Goal: Contribute content: Add original content to the website for others to see

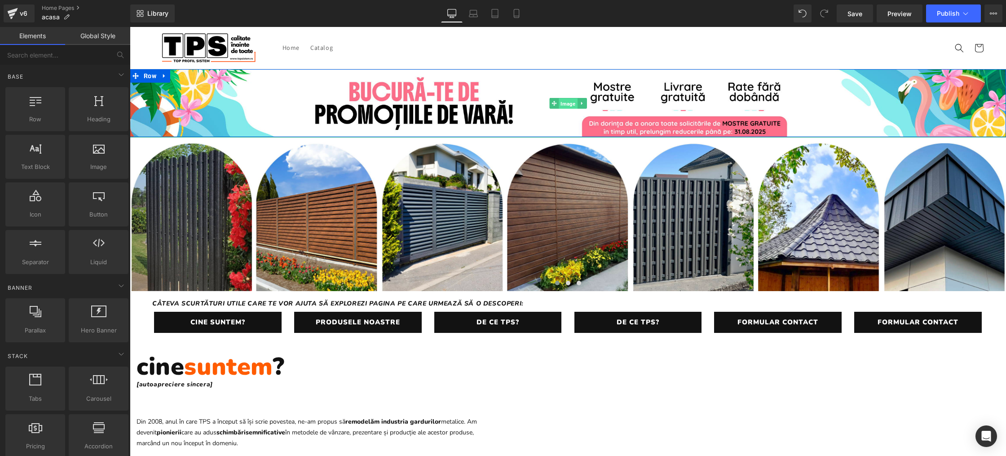
click at [568, 106] on span "Image" at bounding box center [568, 103] width 18 height 11
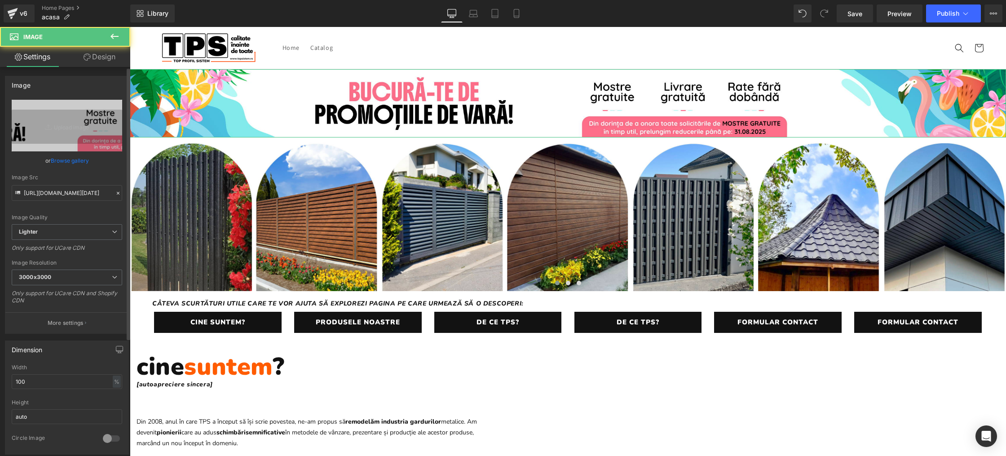
click at [53, 160] on link "Browse gallery" at bounding box center [70, 161] width 38 height 16
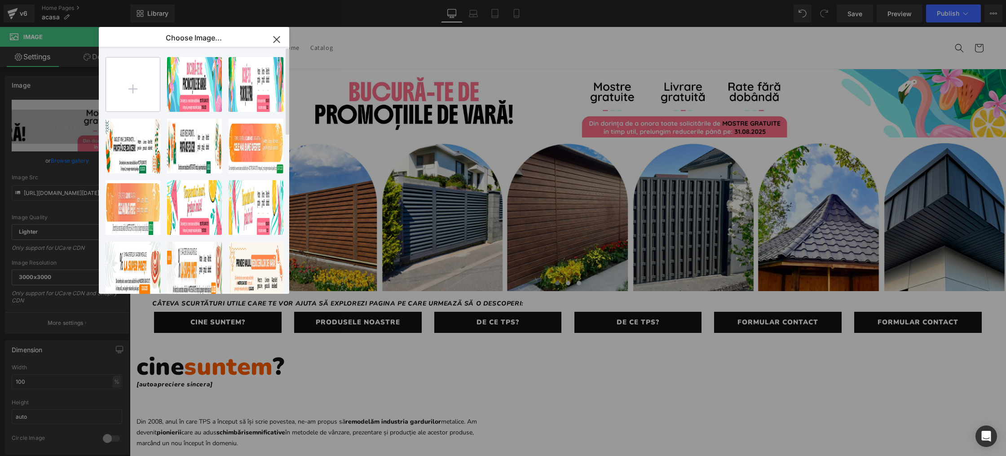
click at [134, 88] on input "file" at bounding box center [133, 85] width 54 height 54
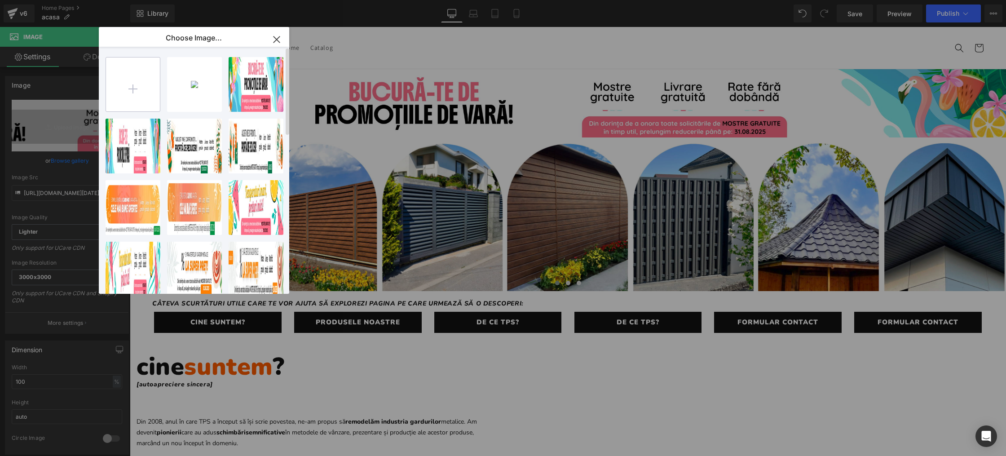
click at [137, 89] on input "file" at bounding box center [133, 85] width 54 height 54
type input "C:\fakepath\mobile banner.png"
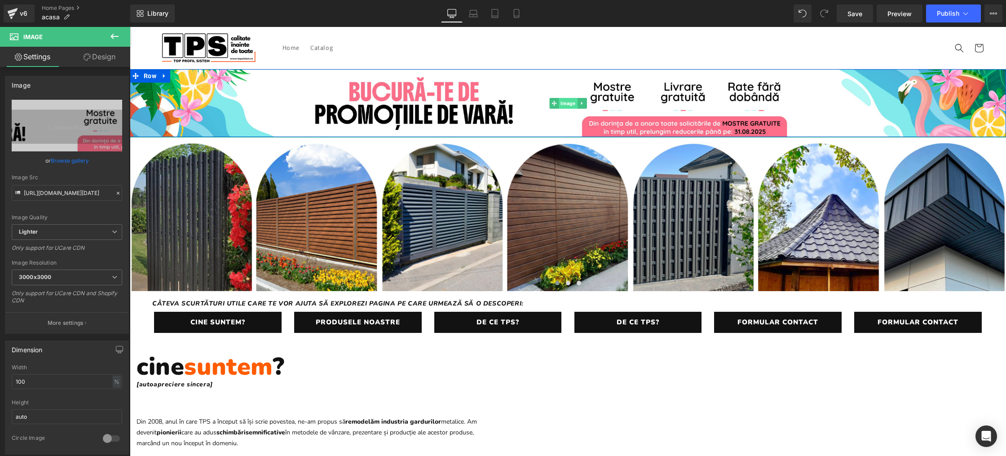
click at [570, 103] on span "Image" at bounding box center [568, 103] width 18 height 11
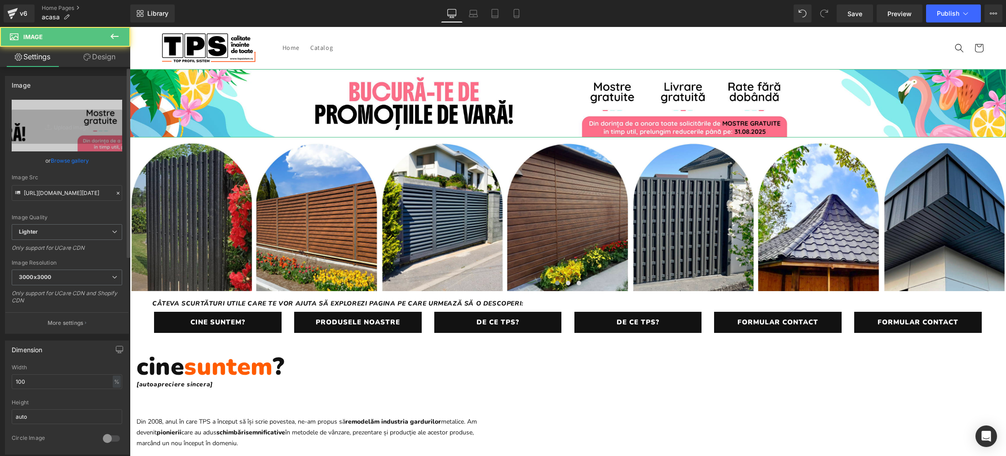
click at [69, 157] on link "Browse gallery" at bounding box center [70, 161] width 38 height 16
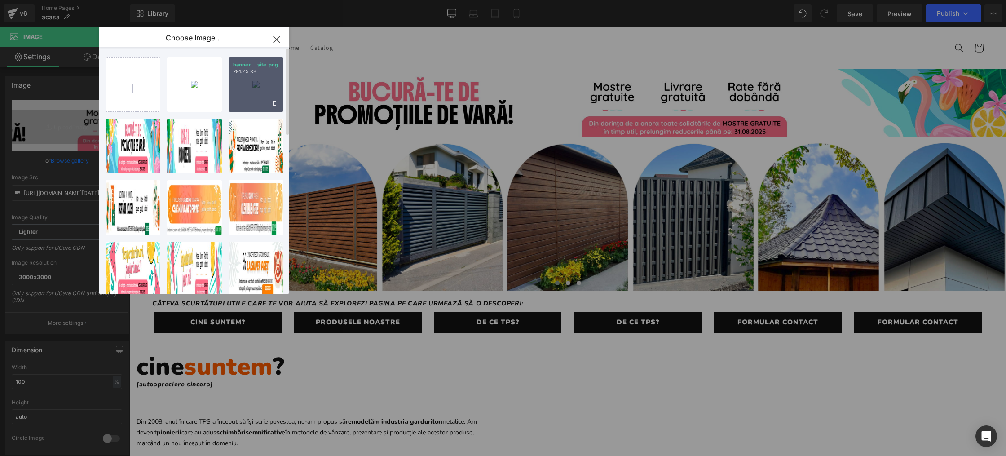
click at [247, 89] on div "banner ...site.png 791.25 KB" at bounding box center [256, 84] width 55 height 55
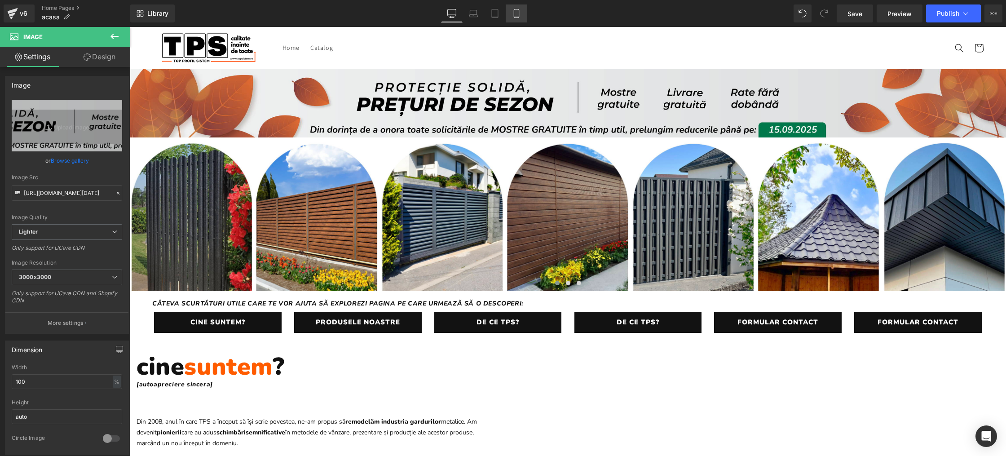
click at [517, 13] on icon at bounding box center [516, 13] width 9 height 9
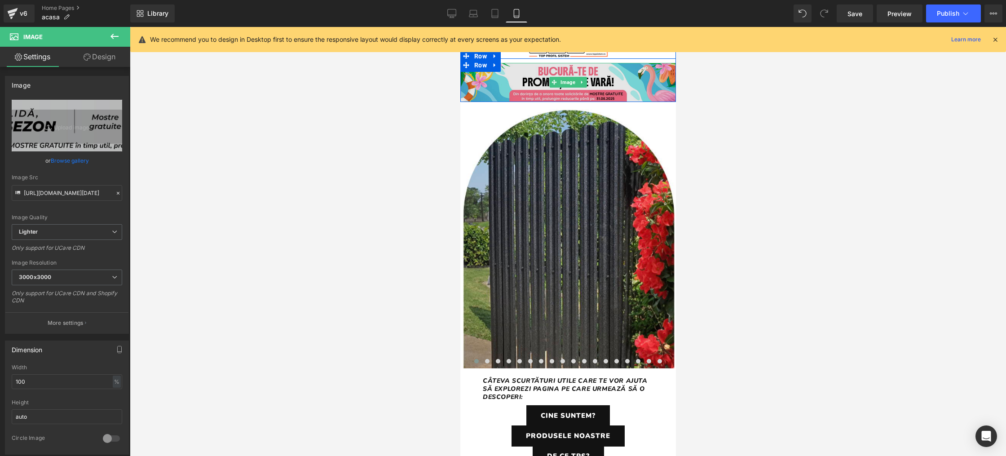
click at [570, 83] on span "Image" at bounding box center [568, 82] width 18 height 11
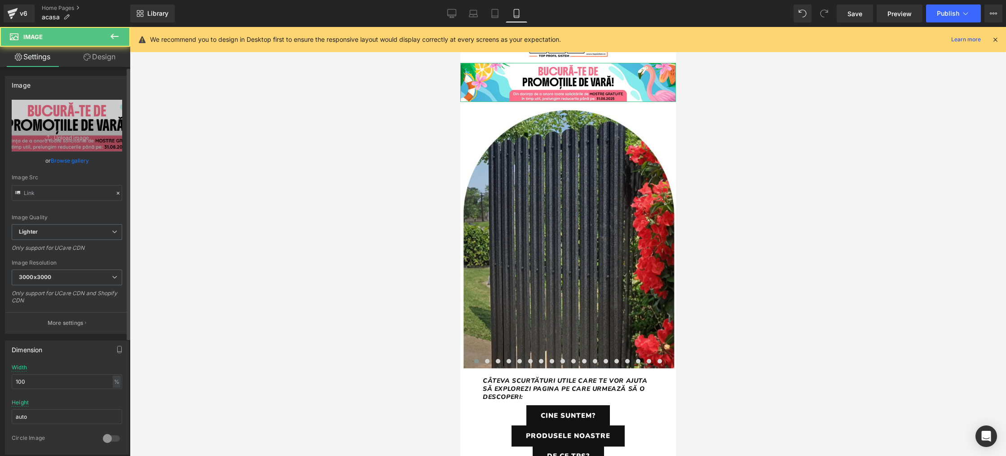
click at [75, 161] on link "Browse gallery" at bounding box center [70, 161] width 38 height 16
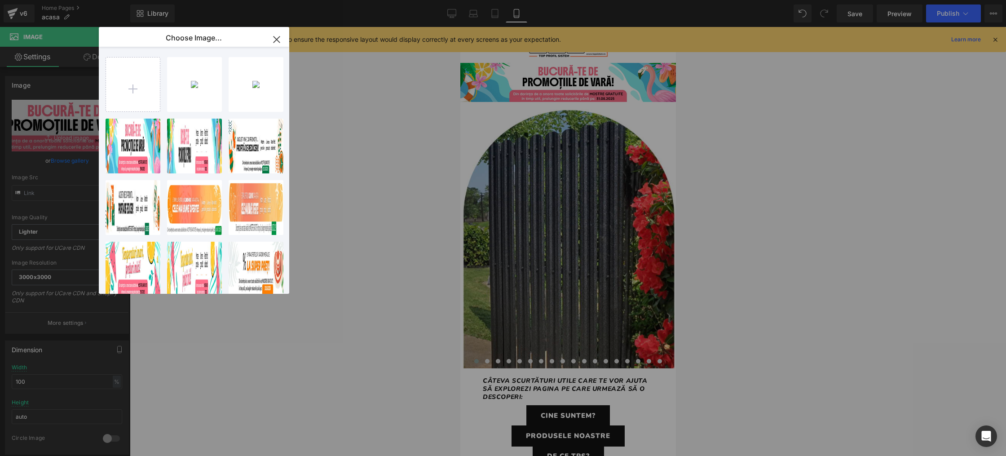
drag, startPoint x: 197, startPoint y: 85, endPoint x: 295, endPoint y: 96, distance: 98.6
click at [0, 0] on div "mobile ...nner.png 73.71 KB" at bounding box center [0, 0] width 0 height 0
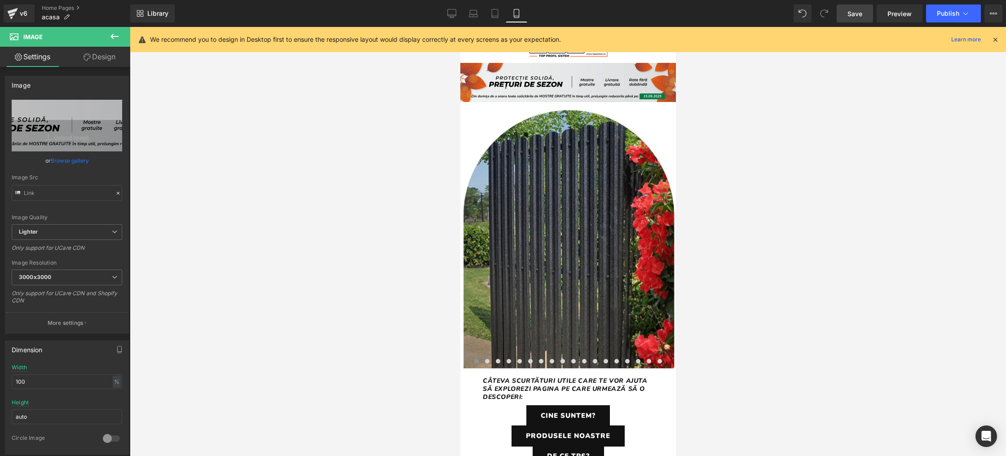
click at [861, 16] on span "Save" at bounding box center [855, 13] width 15 height 9
click at [951, 13] on span "Publish" at bounding box center [948, 13] width 22 height 7
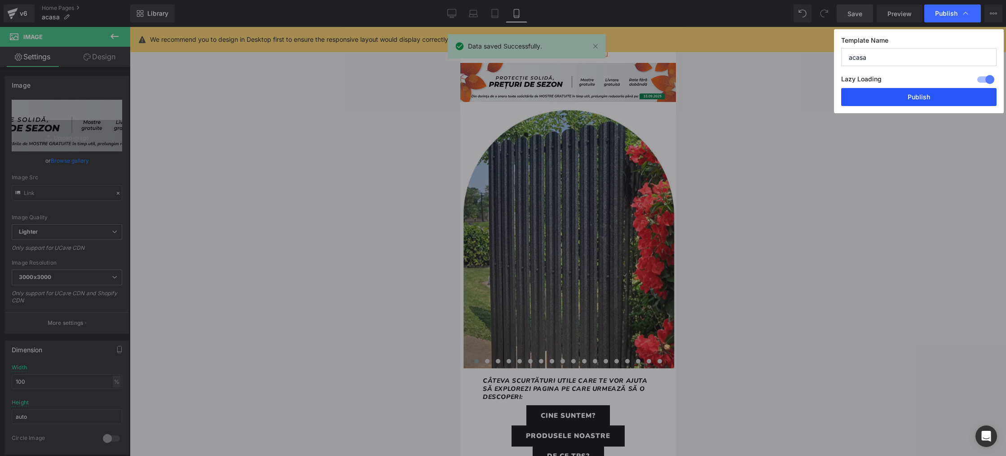
click at [921, 100] on button "Publish" at bounding box center [919, 97] width 155 height 18
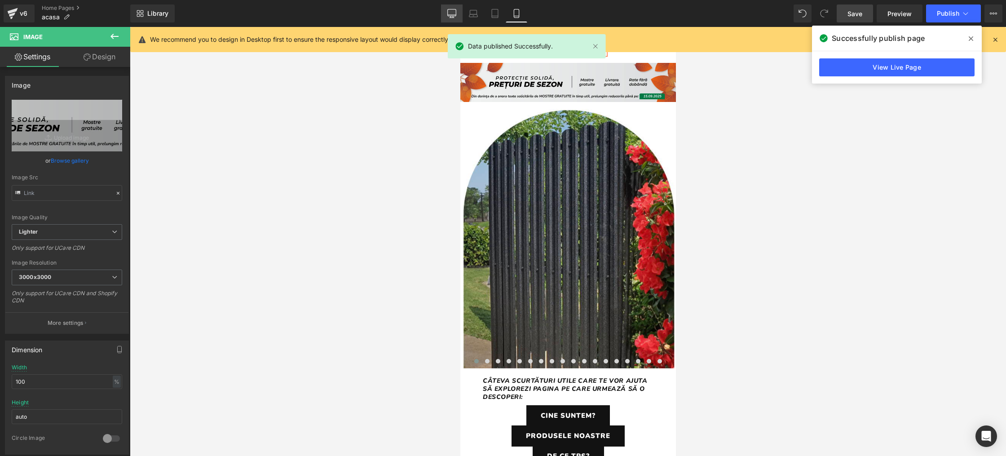
click at [454, 12] on icon at bounding box center [452, 13] width 9 height 9
